Goal: Information Seeking & Learning: Learn about a topic

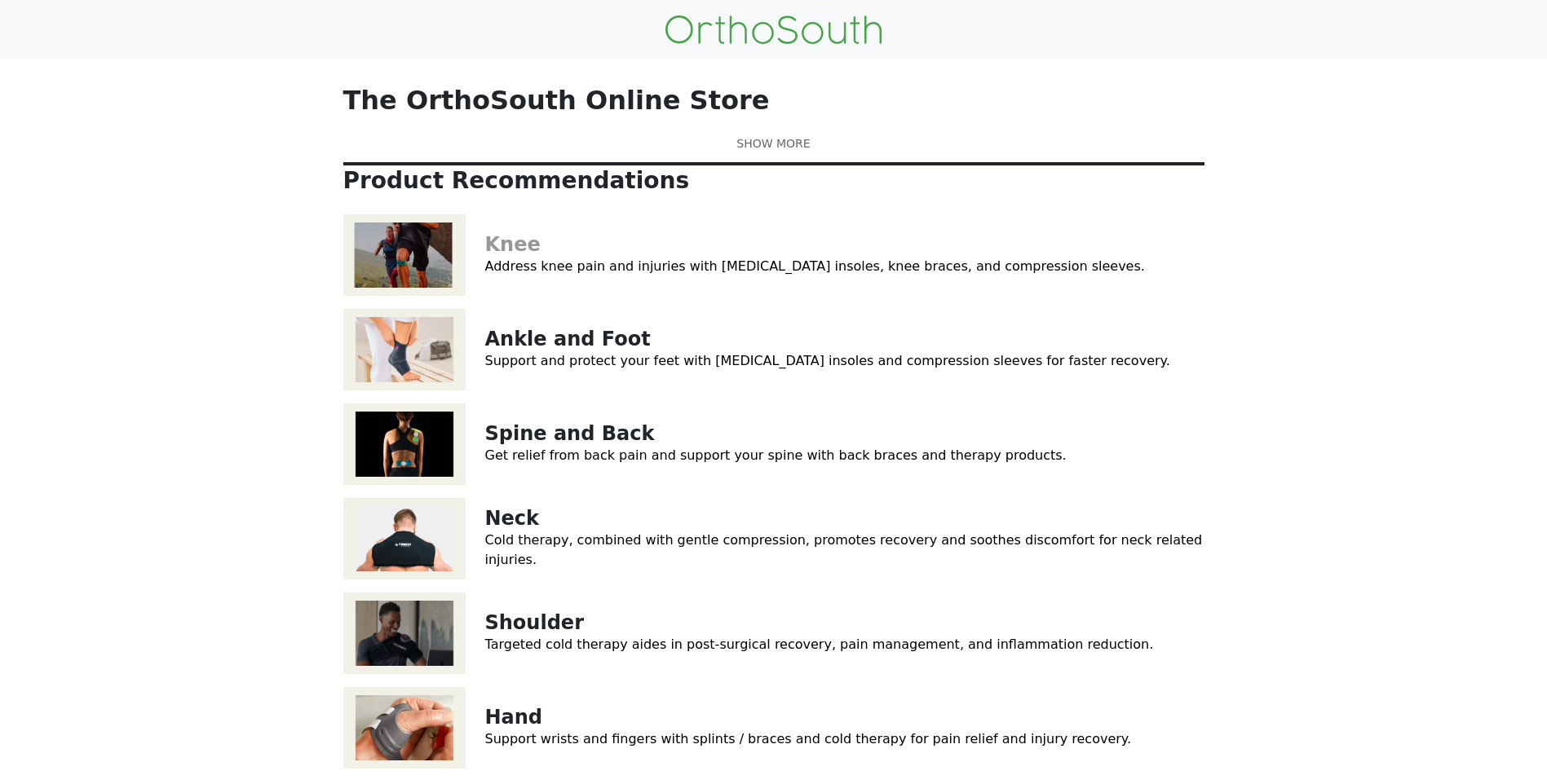
click at [496, 256] on link "Knee" at bounding box center [513, 244] width 55 height 23
click at [533, 445] on link "Spine and Back" at bounding box center [570, 434] width 170 height 23
click at [456, 580] on img at bounding box center [404, 539] width 123 height 81
click at [421, 674] on img at bounding box center [404, 634] width 123 height 81
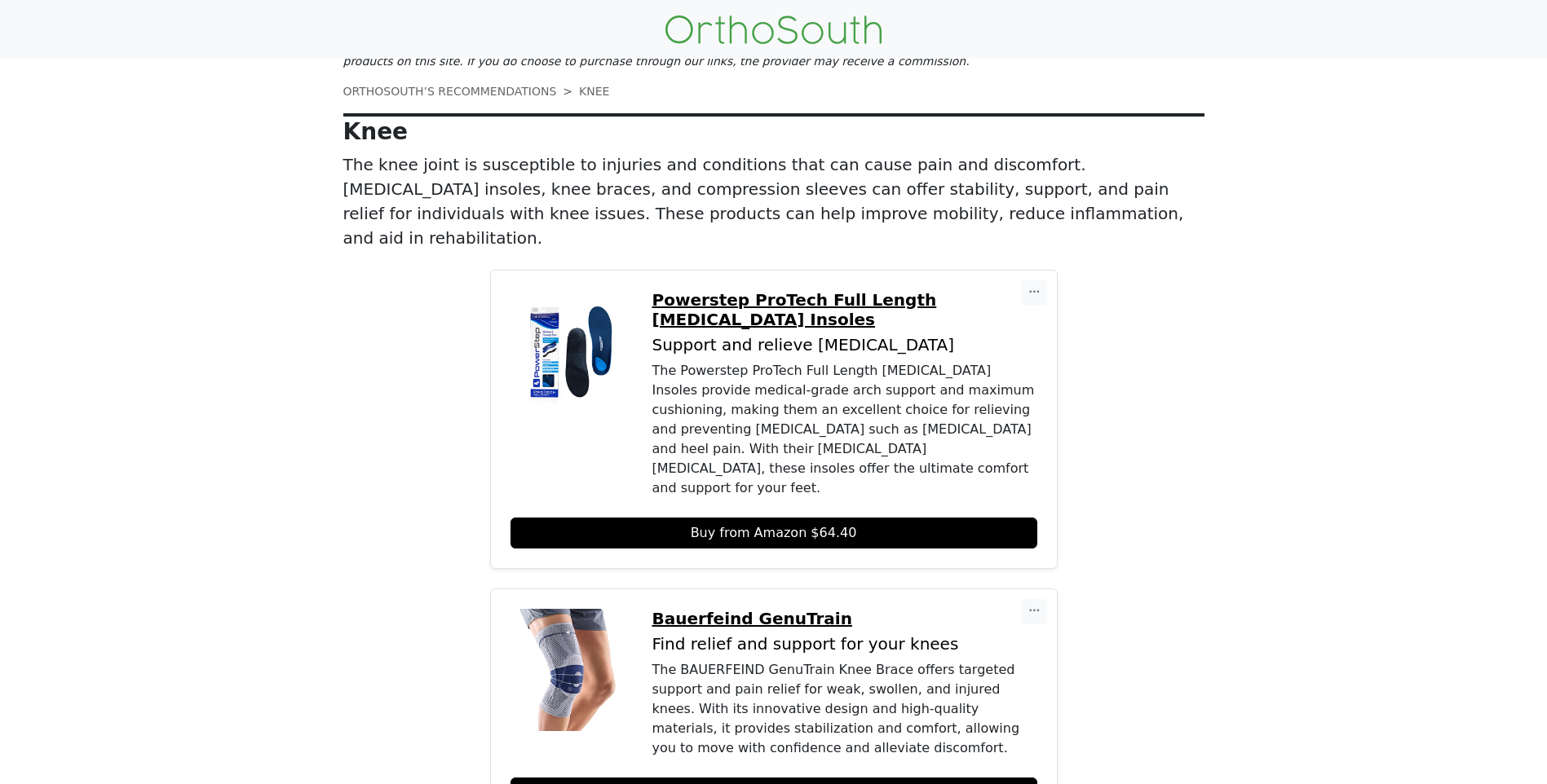
scroll to position [39, 0]
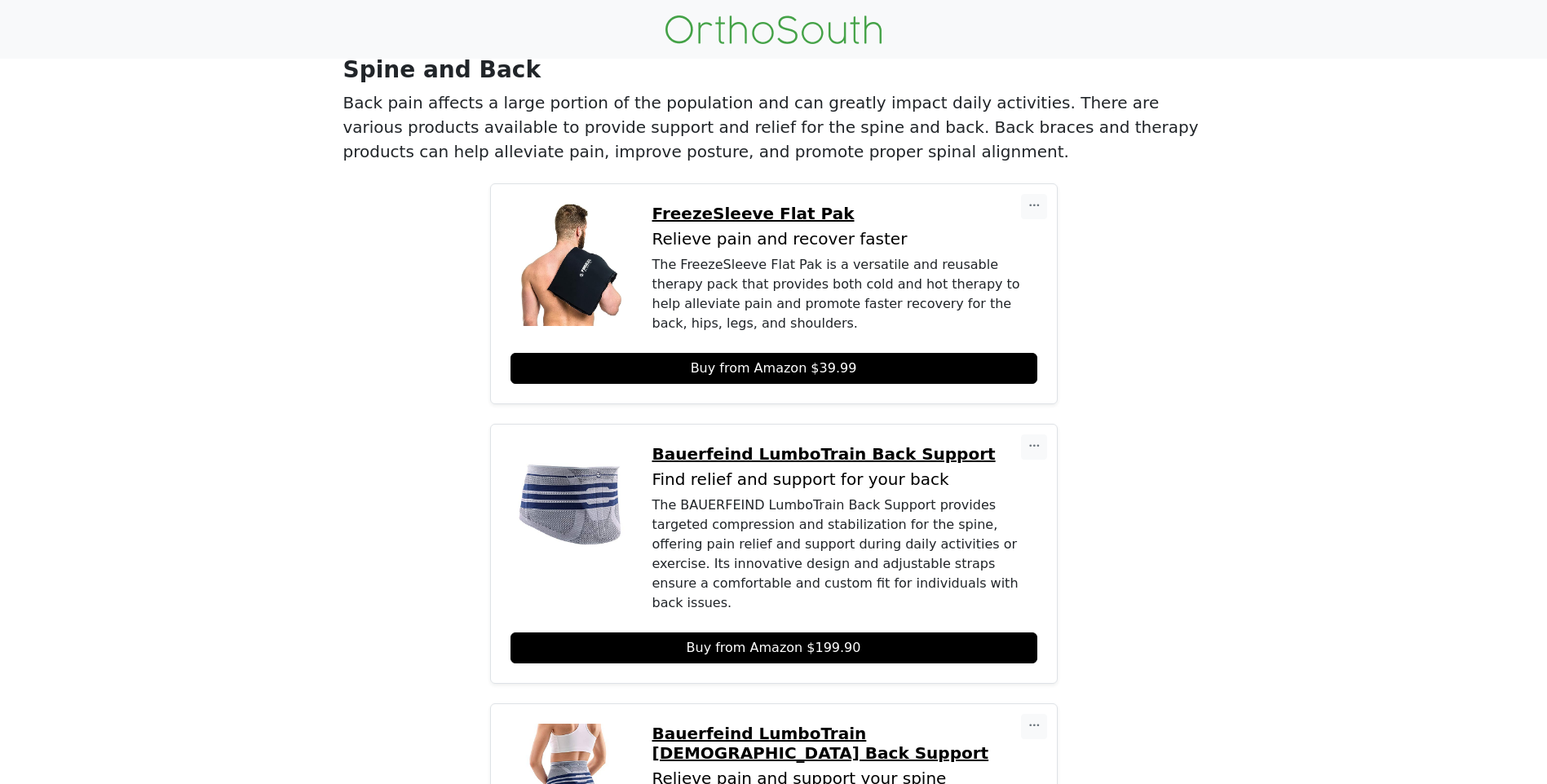
scroll to position [89, 0]
